Goal: Transaction & Acquisition: Purchase product/service

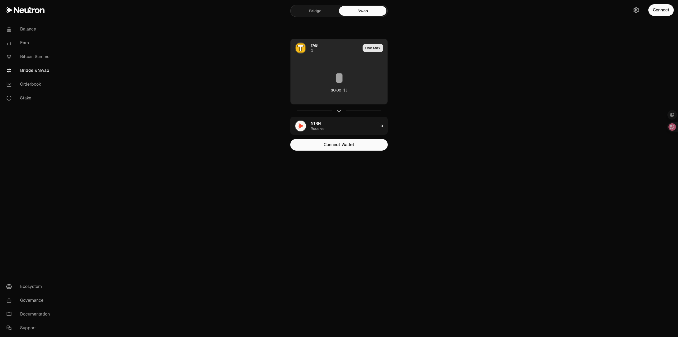
click at [376, 48] on button "Use Max" at bounding box center [373, 48] width 21 height 8
type input "*"
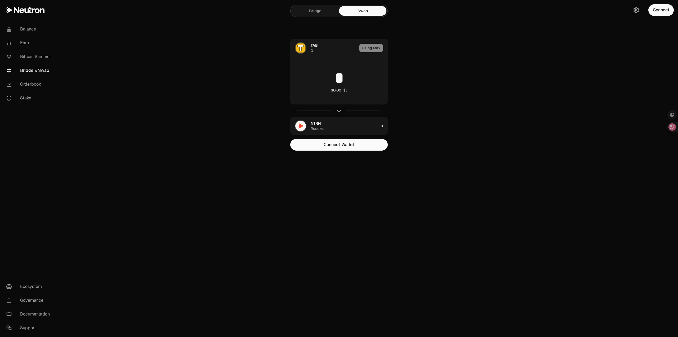
click at [593, 55] on main "Bridge Swap TAB 0 Using Max * $0.00 NTRN Receive 0 Connect Wallet" at bounding box center [368, 86] width 619 height 172
click at [668, 10] on button "Connect" at bounding box center [661, 10] width 25 height 12
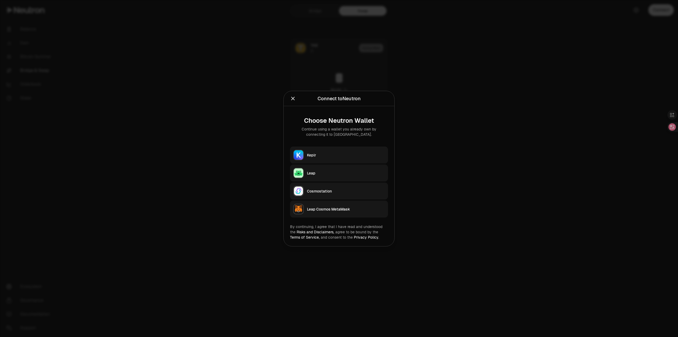
click at [344, 156] on div "Keplr" at bounding box center [346, 154] width 78 height 5
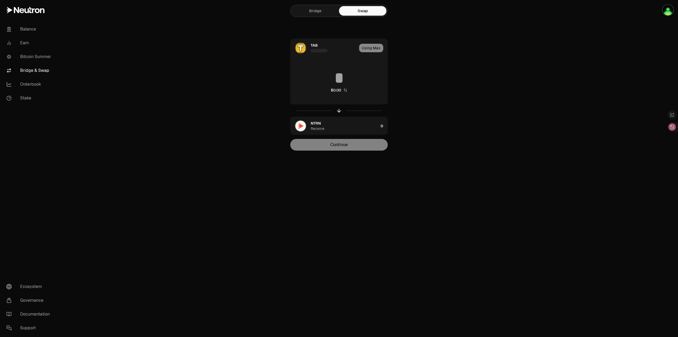
type input "**********"
click at [361, 144] on button "Continue" at bounding box center [339, 145] width 98 height 12
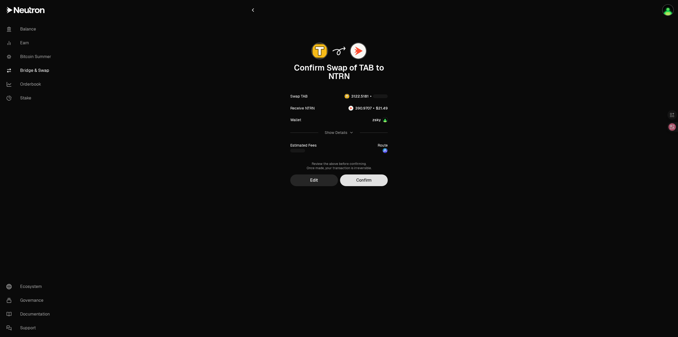
click at [373, 181] on button "Confirm" at bounding box center [364, 180] width 48 height 12
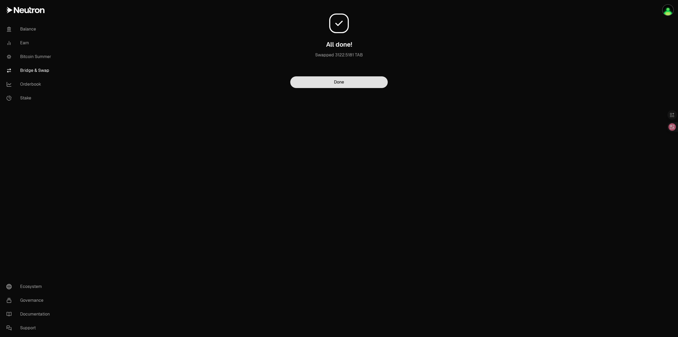
click at [368, 82] on button "Done" at bounding box center [339, 82] width 98 height 12
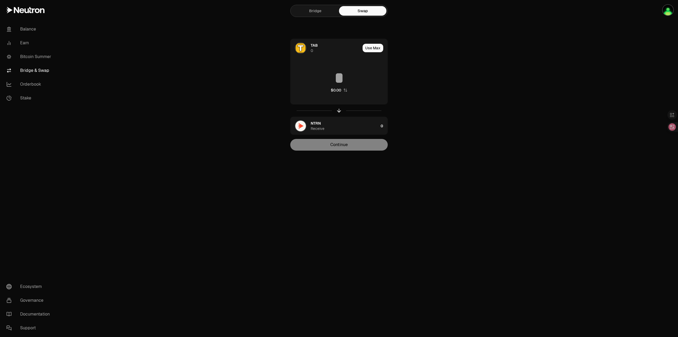
click at [518, 94] on main "Bridge Swap TAB 0 Use Max $0.00 NTRN Receive 0 Continue" at bounding box center [368, 86] width 619 height 172
click at [556, 68] on main "Bridge Swap TAB 0 Use Max $0.00 NTRN Receive 0 Continue" at bounding box center [368, 86] width 619 height 172
